Goal: Task Accomplishment & Management: Manage account settings

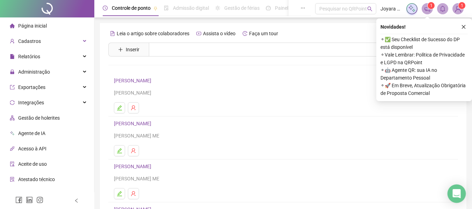
click at [455, 188] on div "Open Intercom Messenger" at bounding box center [456, 194] width 19 height 19
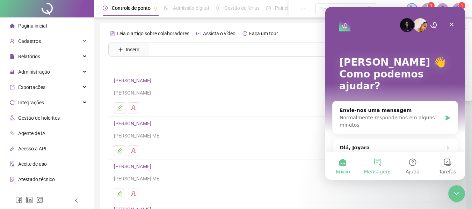
click at [378, 163] on button "Mensagens" at bounding box center [377, 166] width 35 height 28
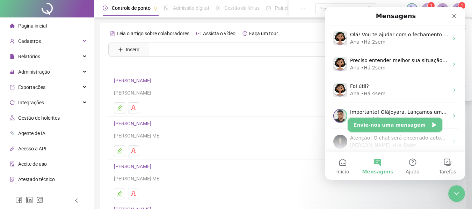
click at [398, 125] on button "Envie-nos uma mensagem" at bounding box center [395, 125] width 94 height 14
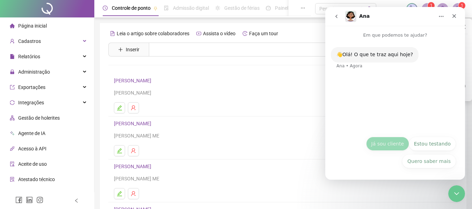
click at [393, 143] on button "Já sou cliente" at bounding box center [387, 144] width 43 height 14
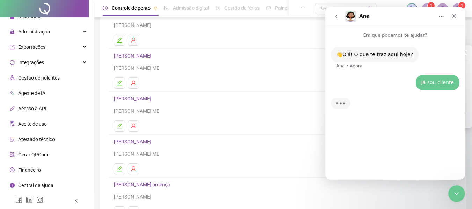
scroll to position [105, 0]
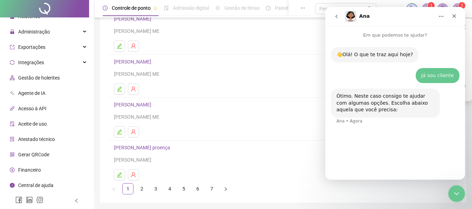
click at [39, 169] on span "Financeiro" at bounding box center [29, 170] width 23 height 6
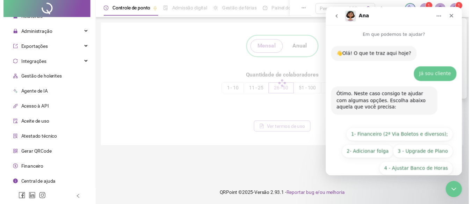
scroll to position [29, 0]
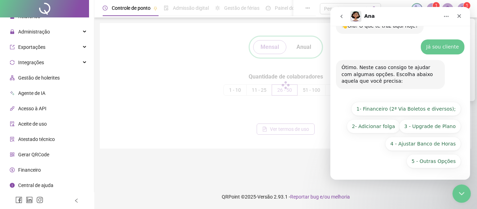
click at [461, 191] on icon "Fechar mensagem da Intercom" at bounding box center [460, 193] width 8 height 8
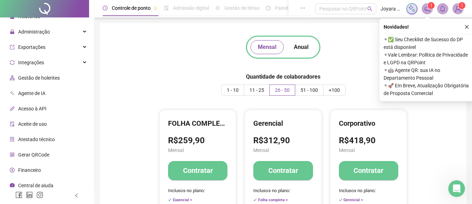
scroll to position [34, 0]
click at [305, 43] on button "Anual" at bounding box center [300, 47] width 29 height 14
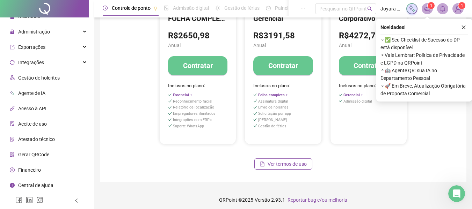
scroll to position [108, 0]
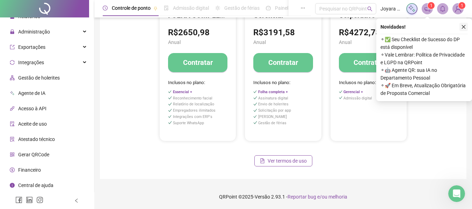
click at [462, 27] on icon "close" at bounding box center [463, 26] width 5 height 5
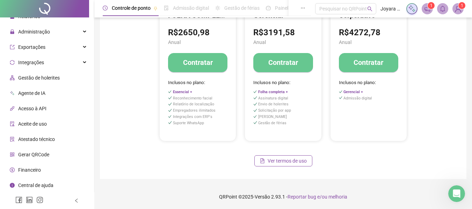
click at [32, 183] on span "Central de ajuda" at bounding box center [35, 186] width 35 height 6
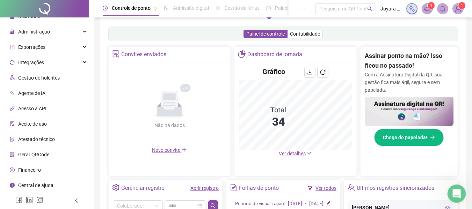
drag, startPoint x: 453, startPoint y: 195, endPoint x: 872, endPoint y: 375, distance: 456.5
click at [453, 195] on icon "Abrir mensagem da Intercom" at bounding box center [456, 193] width 12 height 12
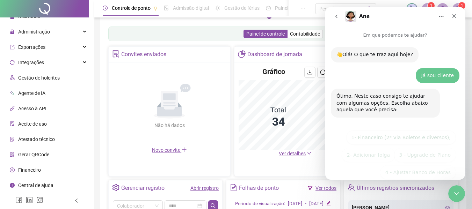
scroll to position [29, 0]
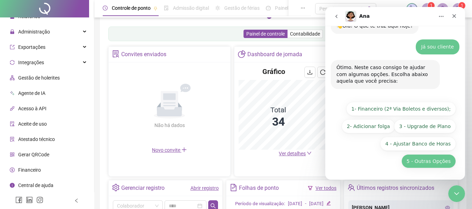
click at [430, 160] on button "5 - Outras Opções" at bounding box center [428, 161] width 54 height 14
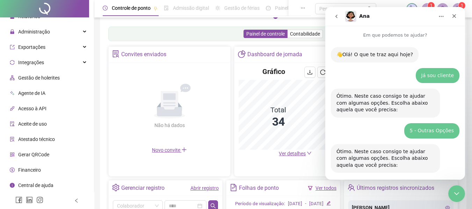
scroll to position [125, 0]
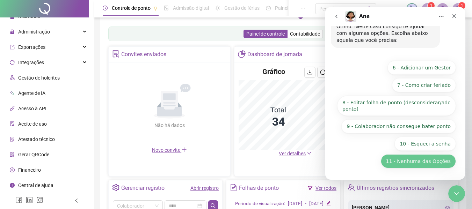
click at [440, 162] on button "11 - Nenhuma das Opções" at bounding box center [418, 161] width 75 height 14
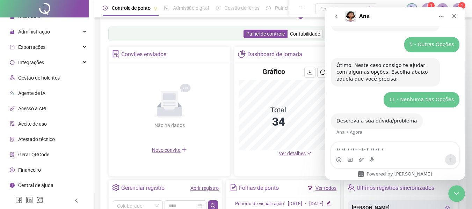
scroll to position [87, 0]
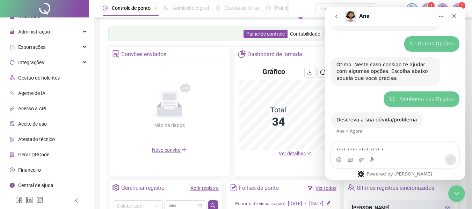
click at [356, 149] on textarea "Envie uma mensagem..." at bounding box center [395, 148] width 128 height 12
type textarea "**********"
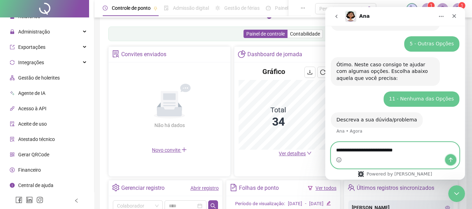
click at [452, 158] on icon "Enviar mensagem…" at bounding box center [451, 160] width 6 height 6
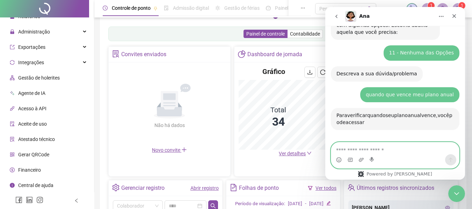
scroll to position [196, 0]
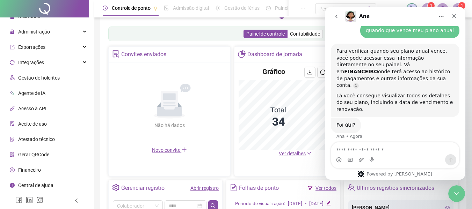
click at [36, 173] on span "Financeiro" at bounding box center [29, 170] width 23 height 6
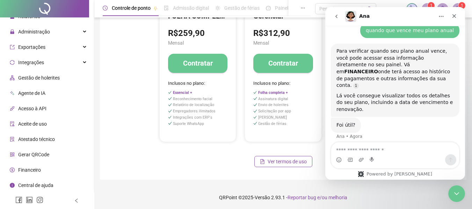
scroll to position [108, 0]
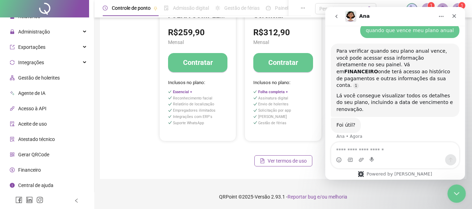
click at [455, 191] on icon "Fechar mensagem da Intercom" at bounding box center [455, 193] width 8 height 8
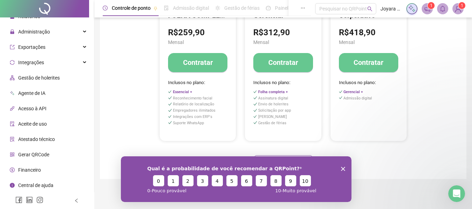
scroll to position [0, 0]
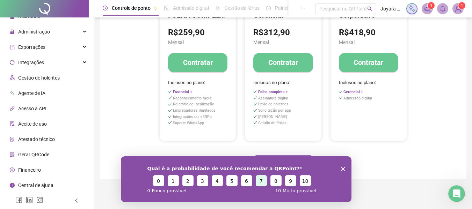
click at [260, 180] on button "7" at bounding box center [260, 180] width 11 height 11
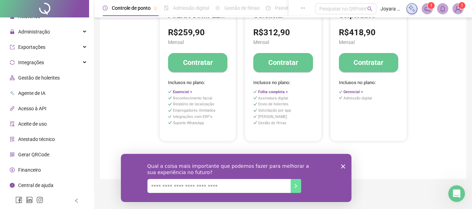
click at [342, 168] on icon "Fechar inquérito" at bounding box center [343, 166] width 4 height 4
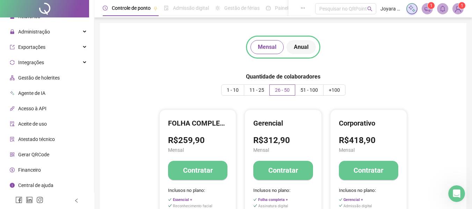
click at [301, 47] on span "Anual" at bounding box center [301, 47] width 15 height 8
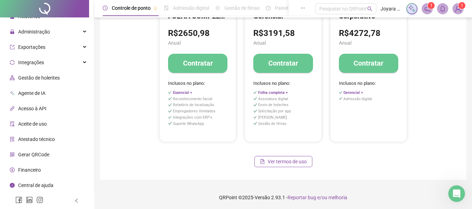
scroll to position [108, 0]
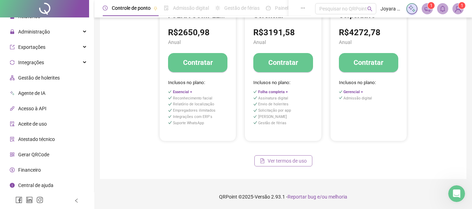
click at [286, 164] on span "Ver termos de uso" at bounding box center [287, 161] width 39 height 8
click at [45, 170] on li "Financeiro" at bounding box center [46, 170] width 91 height 14
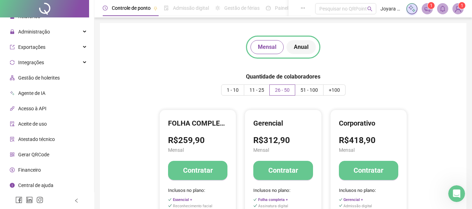
click at [297, 44] on span "Anual" at bounding box center [301, 47] width 15 height 8
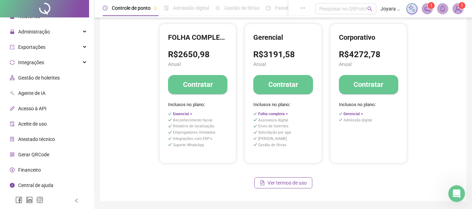
scroll to position [108, 0]
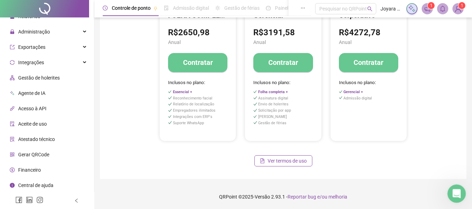
click at [461, 197] on div "Abrir mensagem da Intercom" at bounding box center [455, 192] width 23 height 23
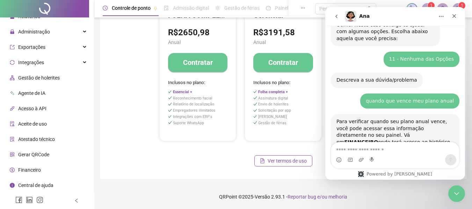
scroll to position [196, 0]
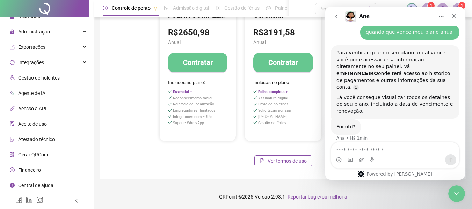
click at [363, 147] on textarea "Envie uma mensagem..." at bounding box center [395, 148] width 128 height 12
type textarea "***"
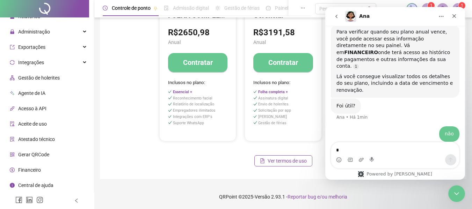
scroll to position [239, 0]
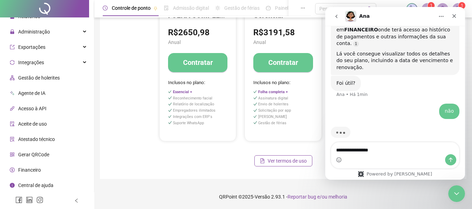
type textarea "**********"
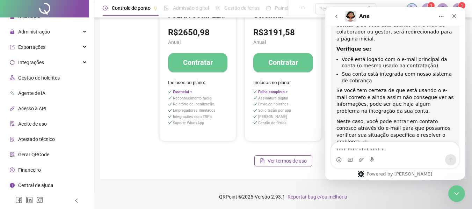
scroll to position [465, 0]
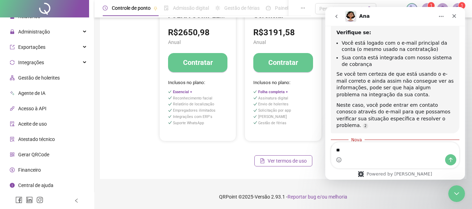
type textarea "***"
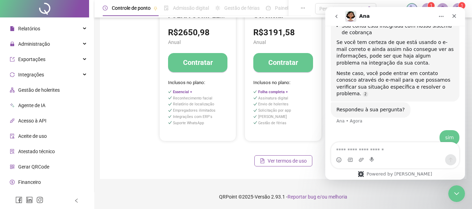
scroll to position [40, 0]
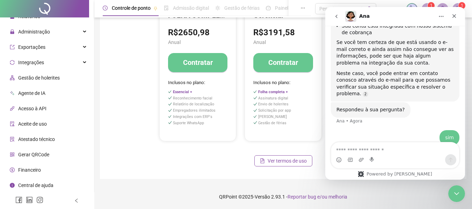
click at [24, 167] on span "Financeiro" at bounding box center [29, 170] width 23 height 6
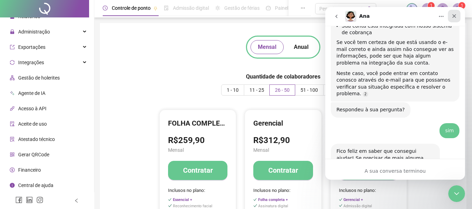
scroll to position [499, 0]
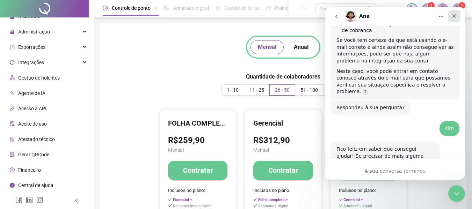
click at [454, 15] on icon "Fechar" at bounding box center [454, 16] width 6 height 6
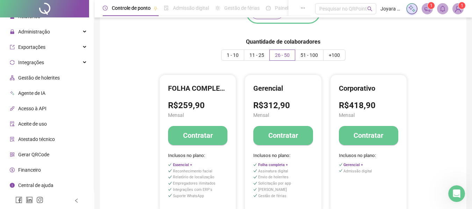
scroll to position [0, 0]
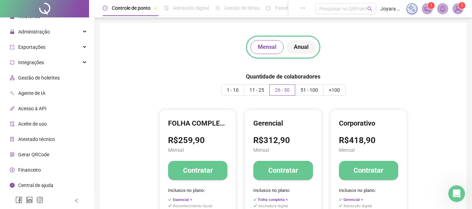
click at [301, 46] on span "Anual" at bounding box center [301, 47] width 15 height 8
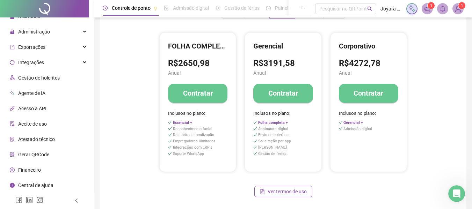
scroll to position [108, 0]
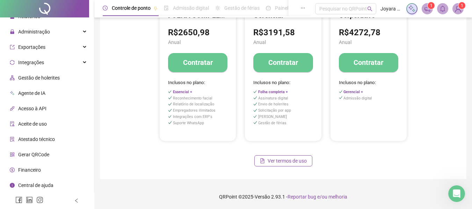
click at [323, 196] on span "Reportar bug e/ou melhoria" at bounding box center [317, 197] width 60 height 6
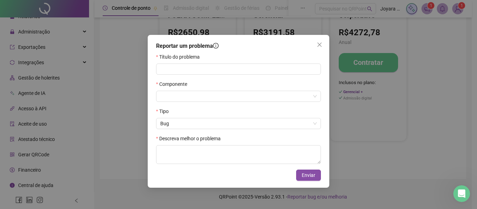
drag, startPoint x: 321, startPoint y: 47, endPoint x: 258, endPoint y: 60, distance: 64.5
click at [321, 47] on icon "close" at bounding box center [320, 45] width 6 height 6
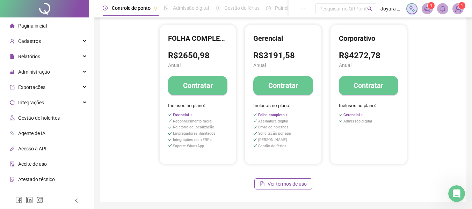
scroll to position [73, 0]
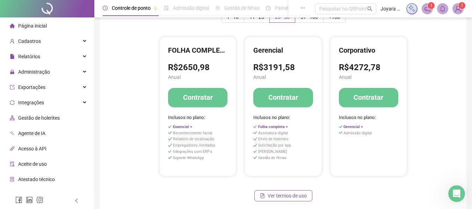
click at [52, 24] on li "Página inicial" at bounding box center [46, 26] width 91 height 14
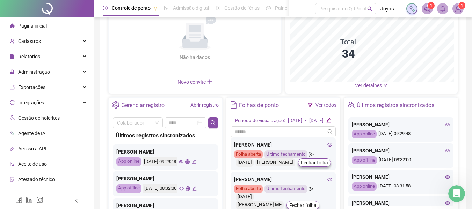
click at [41, 145] on div "Acesso à API" at bounding box center [28, 149] width 37 height 14
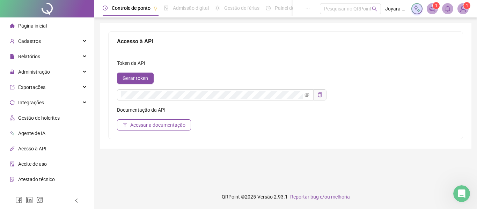
click at [35, 166] on span "Aceite de uso" at bounding box center [32, 164] width 29 height 6
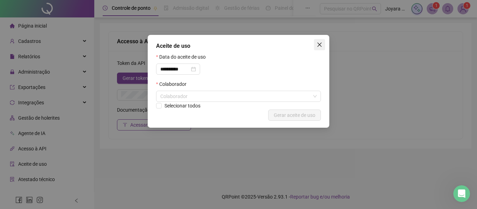
click at [325, 41] on button "Close" at bounding box center [319, 44] width 11 height 11
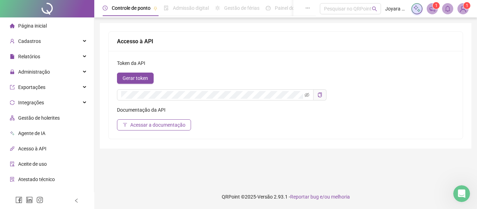
click at [29, 181] on span "Atestado técnico" at bounding box center [36, 180] width 37 height 6
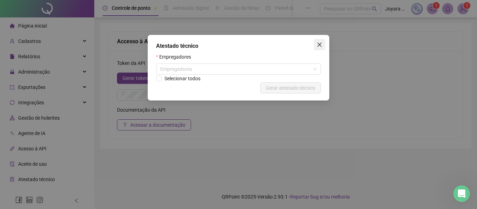
click at [321, 43] on icon "close" at bounding box center [319, 45] width 4 height 4
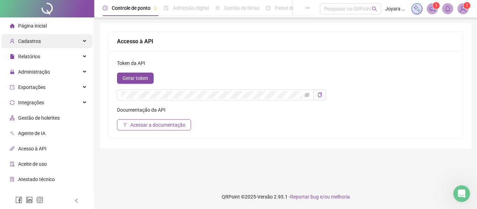
click at [33, 39] on span "Cadastros" at bounding box center [29, 41] width 23 height 6
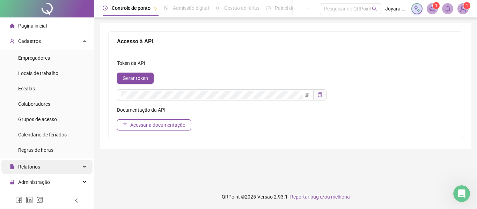
click at [35, 168] on span "Relatórios" at bounding box center [29, 167] width 22 height 6
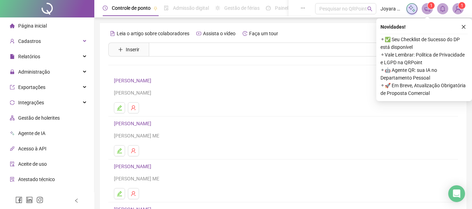
click at [444, 8] on icon "bell" at bounding box center [442, 9] width 6 height 6
click at [429, 7] on sup "1" at bounding box center [430, 5] width 7 height 7
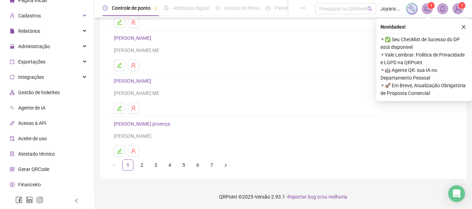
scroll to position [40, 0]
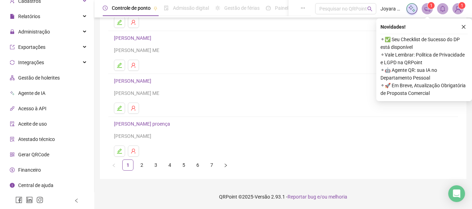
click at [14, 168] on icon "dollar" at bounding box center [12, 170] width 5 height 5
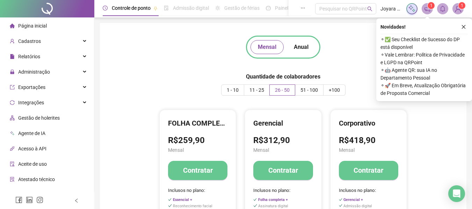
click at [35, 24] on span "Página inicial" at bounding box center [32, 26] width 29 height 6
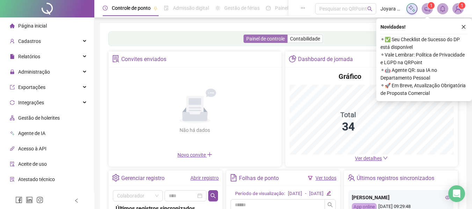
click at [270, 39] on span "Painel de controle" at bounding box center [265, 39] width 38 height 6
click at [467, 25] on button "button" at bounding box center [463, 27] width 8 height 8
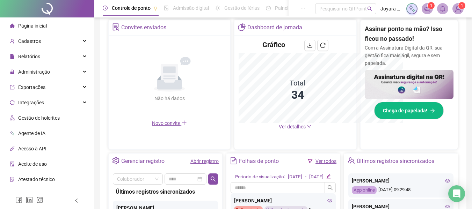
scroll to position [103, 0]
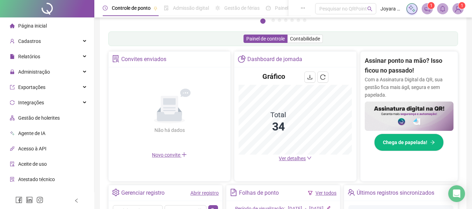
click at [461, 8] on span "1" at bounding box center [462, 5] width 2 height 5
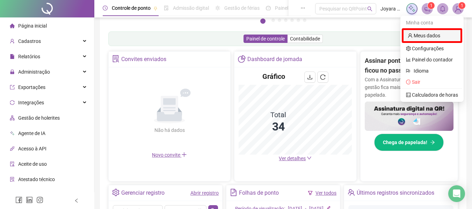
click at [437, 37] on link "Meus dados" at bounding box center [424, 36] width 32 height 6
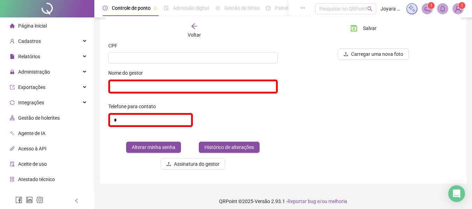
scroll to position [145, 0]
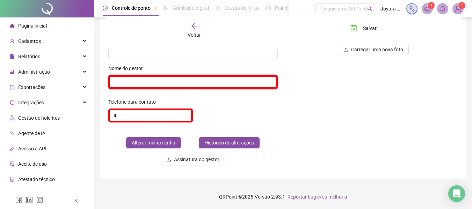
click at [141, 86] on input "text" at bounding box center [192, 82] width 169 height 14
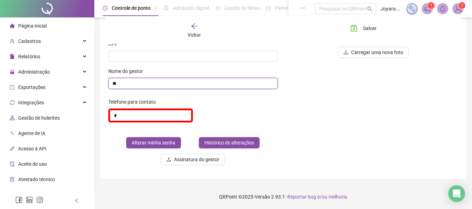
type input "*"
drag, startPoint x: 127, startPoint y: 83, endPoint x: 133, endPoint y: 82, distance: 6.0
click at [127, 83] on input "**********" at bounding box center [192, 83] width 169 height 11
click at [187, 81] on input "**********" at bounding box center [192, 83] width 169 height 11
click at [127, 82] on input "**********" at bounding box center [192, 83] width 169 height 11
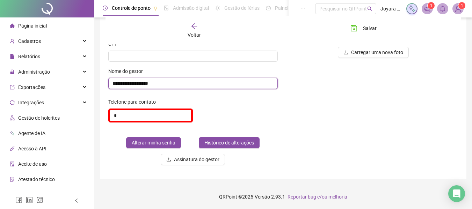
click at [171, 85] on input "**********" at bounding box center [192, 83] width 169 height 11
click at [130, 83] on input "**********" at bounding box center [192, 83] width 169 height 11
click at [168, 85] on input "**********" at bounding box center [192, 83] width 169 height 11
click at [140, 83] on input "**********" at bounding box center [192, 83] width 169 height 11
click at [183, 83] on input "**********" at bounding box center [192, 83] width 169 height 11
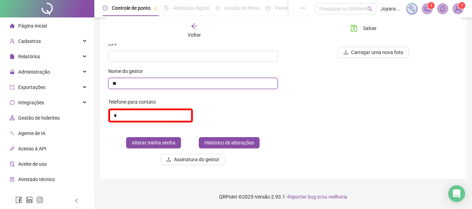
type input "*"
type input "**********"
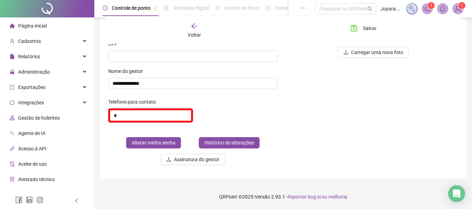
click at [129, 116] on input "*" at bounding box center [150, 116] width 85 height 14
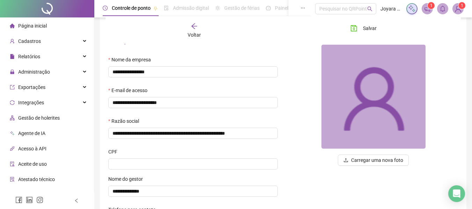
scroll to position [0, 0]
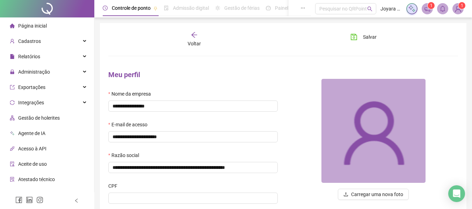
type input "**********"
click at [380, 30] on div "**********" at bounding box center [283, 170] width 366 height 295
click at [364, 36] on span "Salvar" at bounding box center [370, 37] width 14 height 8
click at [203, 34] on div "Voltar" at bounding box center [195, 39] width 54 height 16
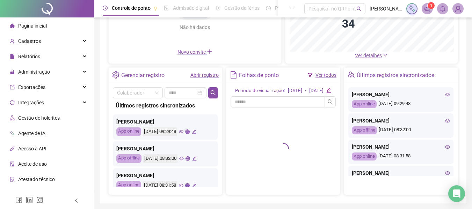
click at [201, 74] on link "Abrir registro" at bounding box center [204, 75] width 28 height 6
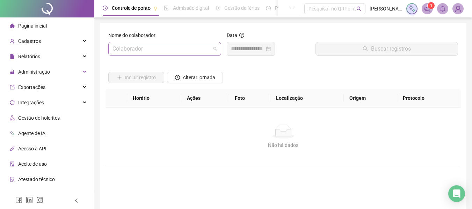
click at [156, 49] on input "search" at bounding box center [161, 48] width 98 height 13
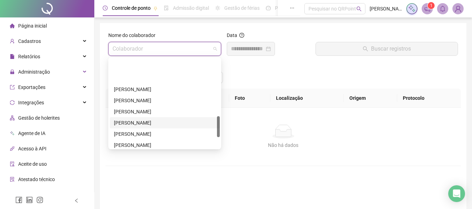
scroll to position [244, 0]
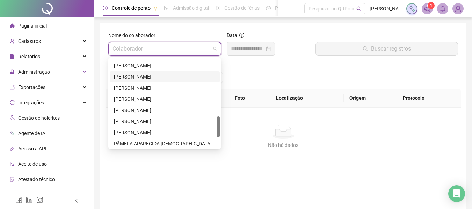
click at [135, 79] on div "MARIA JAKELINE SANTOS FERNANDES" at bounding box center [165, 77] width 102 height 8
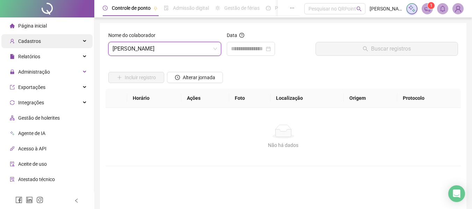
click at [64, 40] on div "Cadastros" at bounding box center [46, 41] width 91 height 14
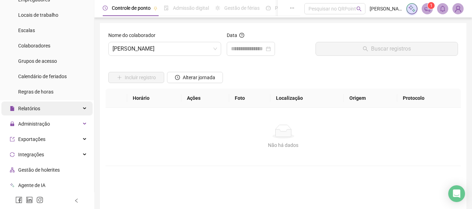
scroll to position [70, 0]
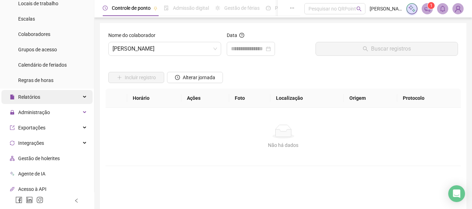
drag, startPoint x: 45, startPoint y: 96, endPoint x: 50, endPoint y: 97, distance: 4.6
click at [45, 96] on div "Relatórios" at bounding box center [46, 97] width 91 height 14
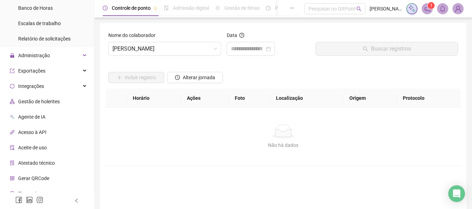
scroll to position [292, 0]
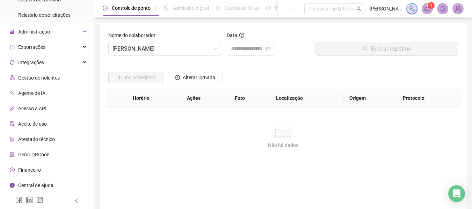
click at [24, 166] on div "Financeiro" at bounding box center [25, 170] width 31 height 14
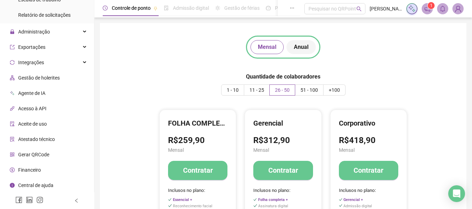
click at [300, 46] on span "Anual" at bounding box center [301, 47] width 15 height 8
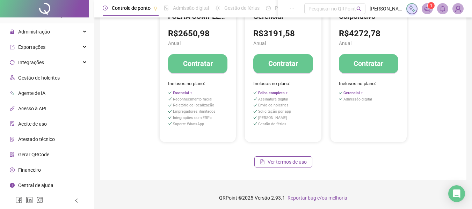
scroll to position [108, 0]
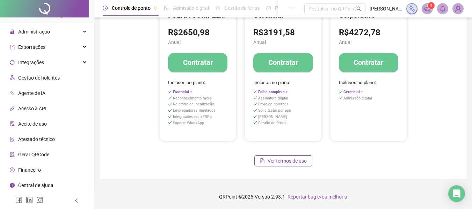
click at [188, 61] on h4 "Contratar" at bounding box center [198, 63] width 30 height 10
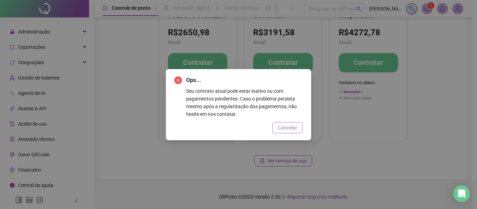
click at [293, 127] on span "Cancelar" at bounding box center [287, 128] width 19 height 8
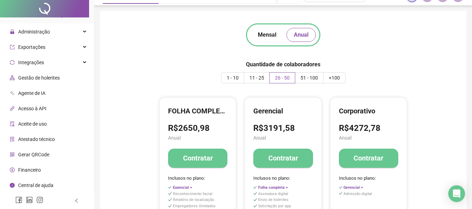
scroll to position [0, 0]
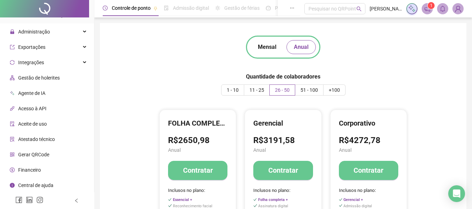
click at [456, 10] on img at bounding box center [458, 8] width 10 height 10
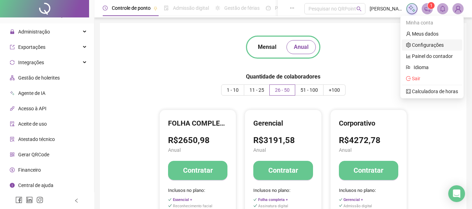
click at [437, 44] on link "Configurações" at bounding box center [425, 45] width 38 height 6
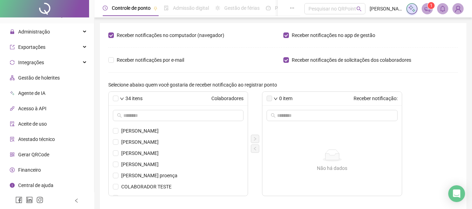
click at [461, 10] on img at bounding box center [458, 8] width 10 height 10
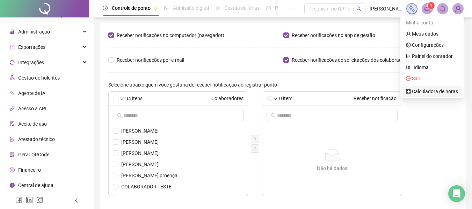
click at [432, 89] on link "Calculadora de horas" at bounding box center [432, 92] width 52 height 6
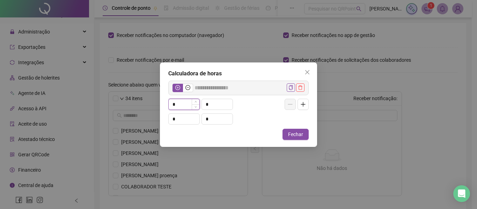
click at [181, 109] on input "*" at bounding box center [184, 104] width 31 height 10
type input "*****"
type input "*"
click at [198, 102] on span "Increase Value" at bounding box center [196, 102] width 8 height 6
type input "*****"
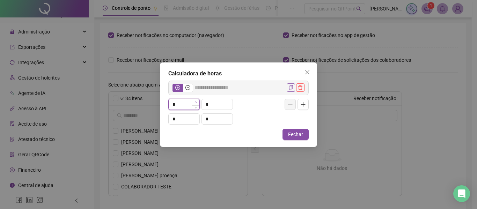
type input "*"
click at [198, 102] on span "Increase Value" at bounding box center [196, 102] width 8 height 6
click at [212, 104] on input "*" at bounding box center [217, 104] width 31 height 10
type input "*****"
type input "*"
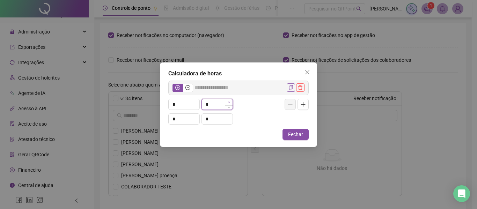
click at [231, 102] on span "Increase Value" at bounding box center [229, 102] width 8 height 6
type input "*****"
type input "*"
click at [231, 102] on span "Increase Value" at bounding box center [229, 102] width 8 height 6
click at [178, 87] on icon "plus-circle" at bounding box center [177, 87] width 5 height 5
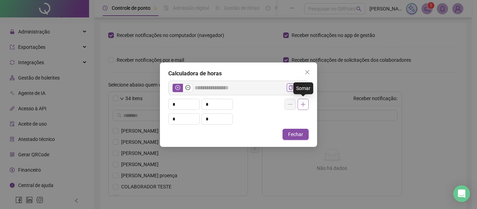
click at [304, 105] on icon "plus" at bounding box center [303, 105] width 6 height 6
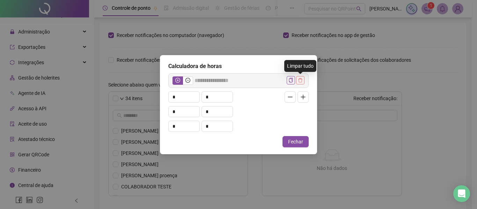
click at [299, 80] on icon "delete" at bounding box center [300, 80] width 5 height 5
type input "*****"
type input "*"
click at [306, 64] on icon "close" at bounding box center [308, 65] width 6 height 6
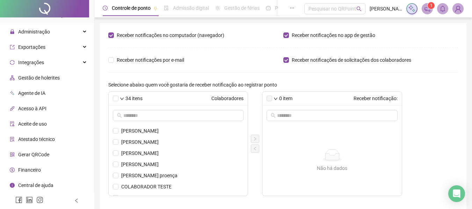
click at [453, 8] on img at bounding box center [458, 8] width 10 height 10
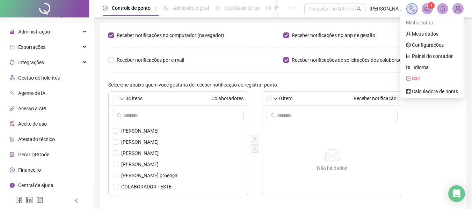
click at [455, 8] on img at bounding box center [458, 8] width 10 height 10
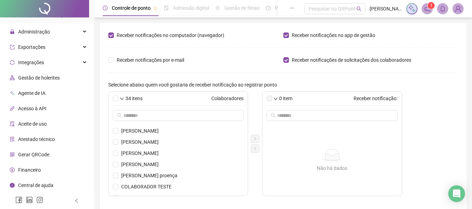
click at [456, 8] on img at bounding box center [458, 8] width 10 height 10
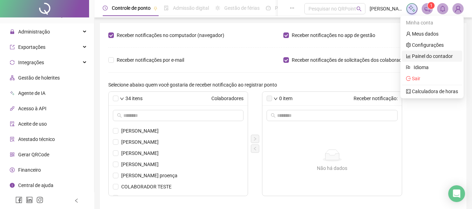
click at [420, 55] on link "Painel do contador" at bounding box center [429, 56] width 47 height 6
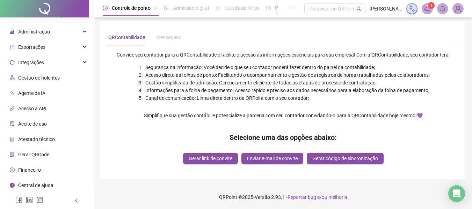
scroll to position [2, 0]
click at [458, 6] on img at bounding box center [458, 8] width 10 height 10
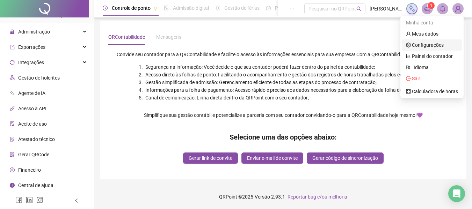
click at [424, 42] on link "Configurações" at bounding box center [425, 45] width 38 height 6
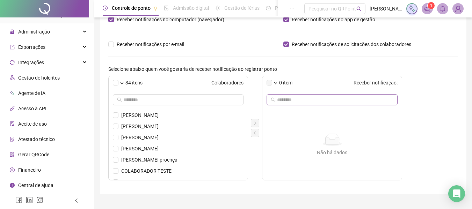
scroll to position [31, 0]
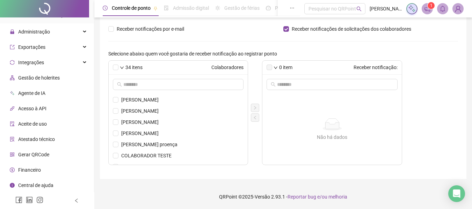
click at [459, 6] on img at bounding box center [458, 8] width 10 height 10
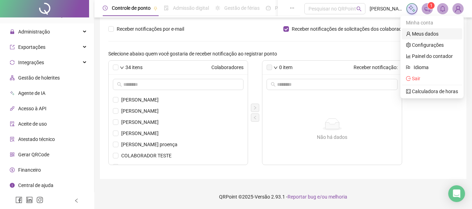
click at [424, 35] on link "Meus dados" at bounding box center [422, 34] width 32 height 6
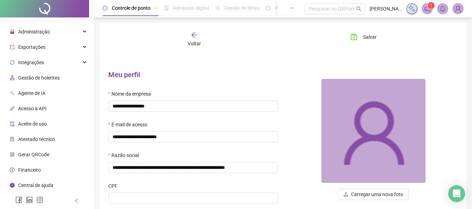
click at [341, 35] on div "Voltar Salvar" at bounding box center [282, 39] width 355 height 16
click at [377, 40] on button "Salvar" at bounding box center [363, 36] width 37 height 11
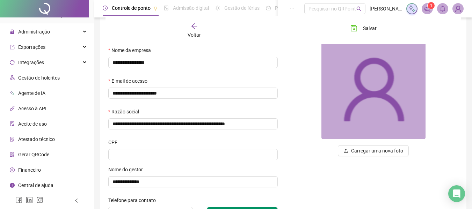
scroll to position [139, 0]
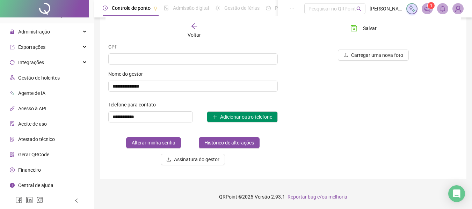
click at [28, 169] on span "Financeiro" at bounding box center [29, 170] width 23 height 6
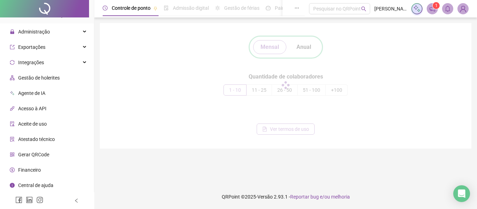
click at [39, 186] on span "Central de ajuda" at bounding box center [35, 186] width 35 height 6
